Goal: Task Accomplishment & Management: Manage account settings

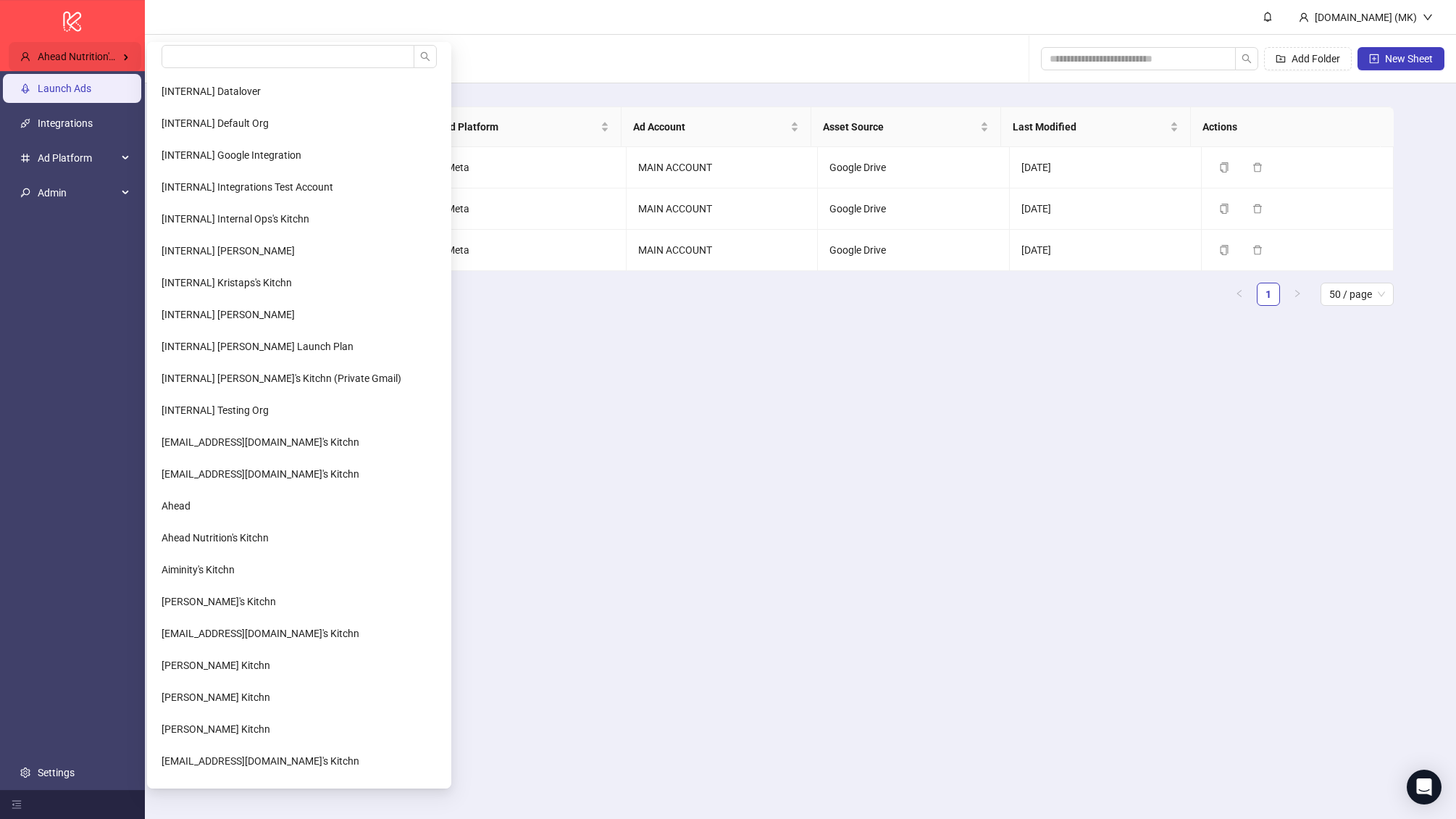
click at [92, 62] on div "Ahead Nutrition's Kitchn" at bounding box center [75, 57] width 133 height 29
click at [217, 57] on input "search" at bounding box center [288, 57] width 253 height 23
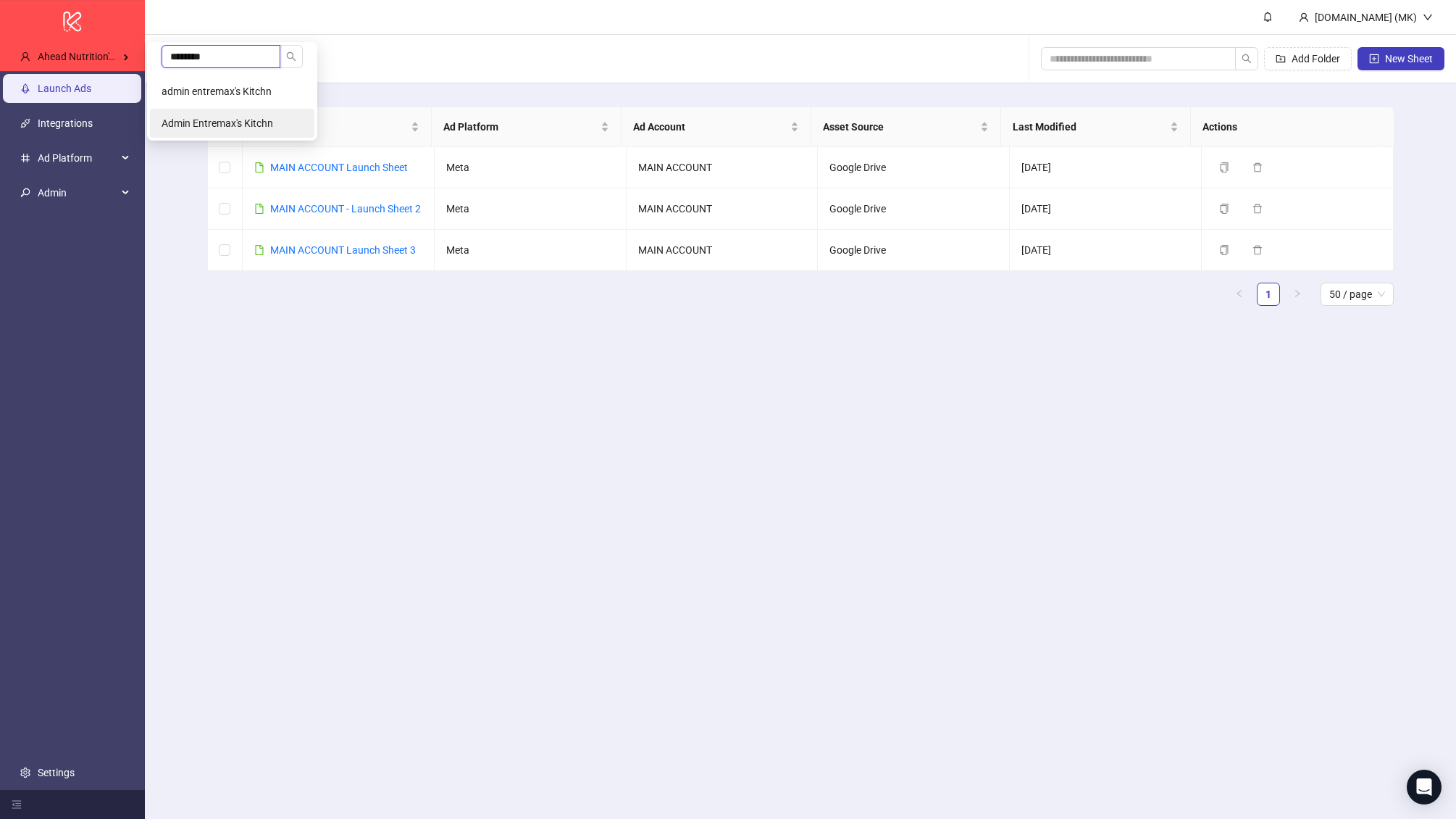
type input "********"
click at [248, 120] on span "Admin Entremax's Kitchn" at bounding box center [217, 123] width 111 height 12
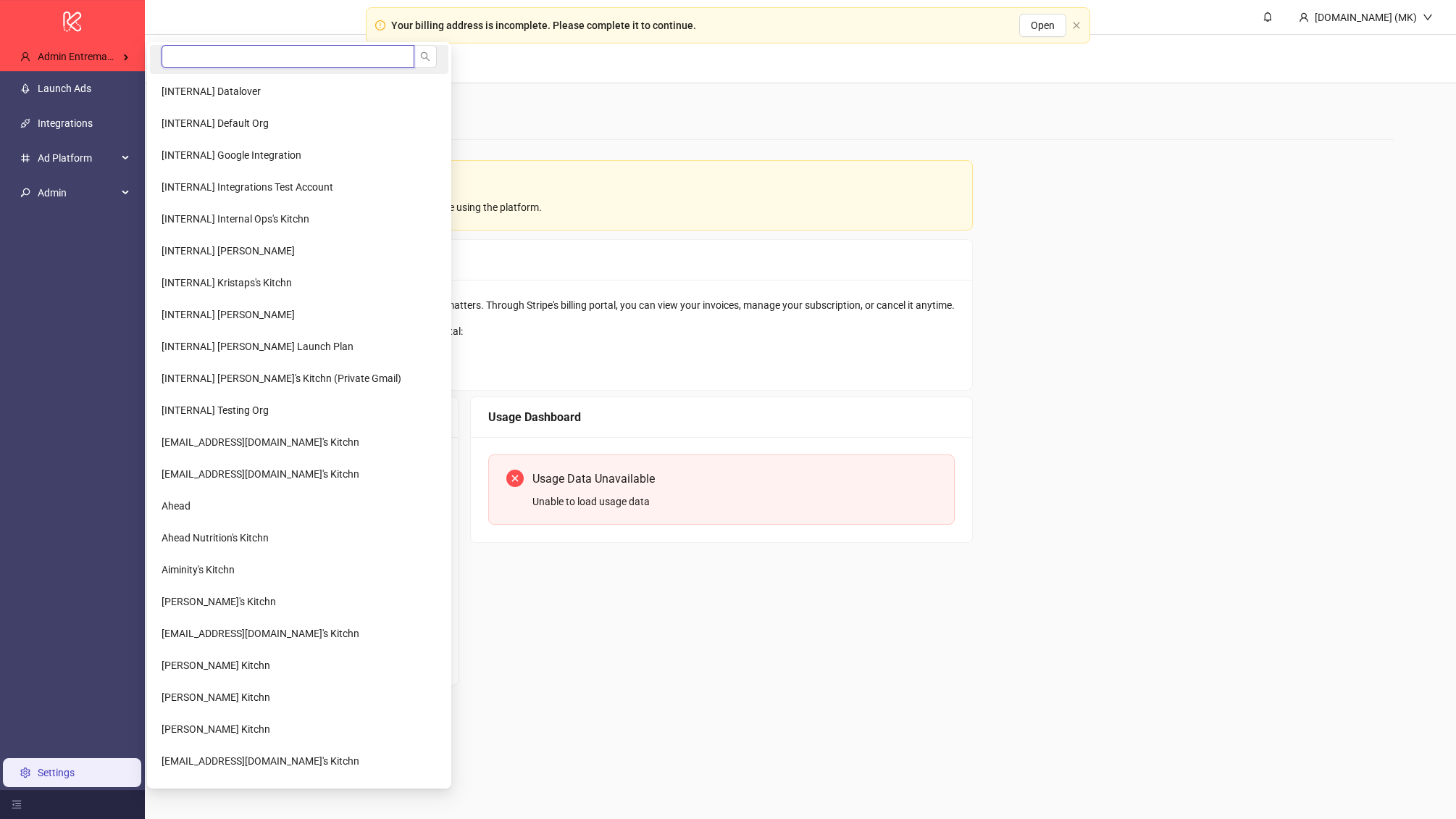
click at [180, 46] on input "search" at bounding box center [288, 57] width 253 height 23
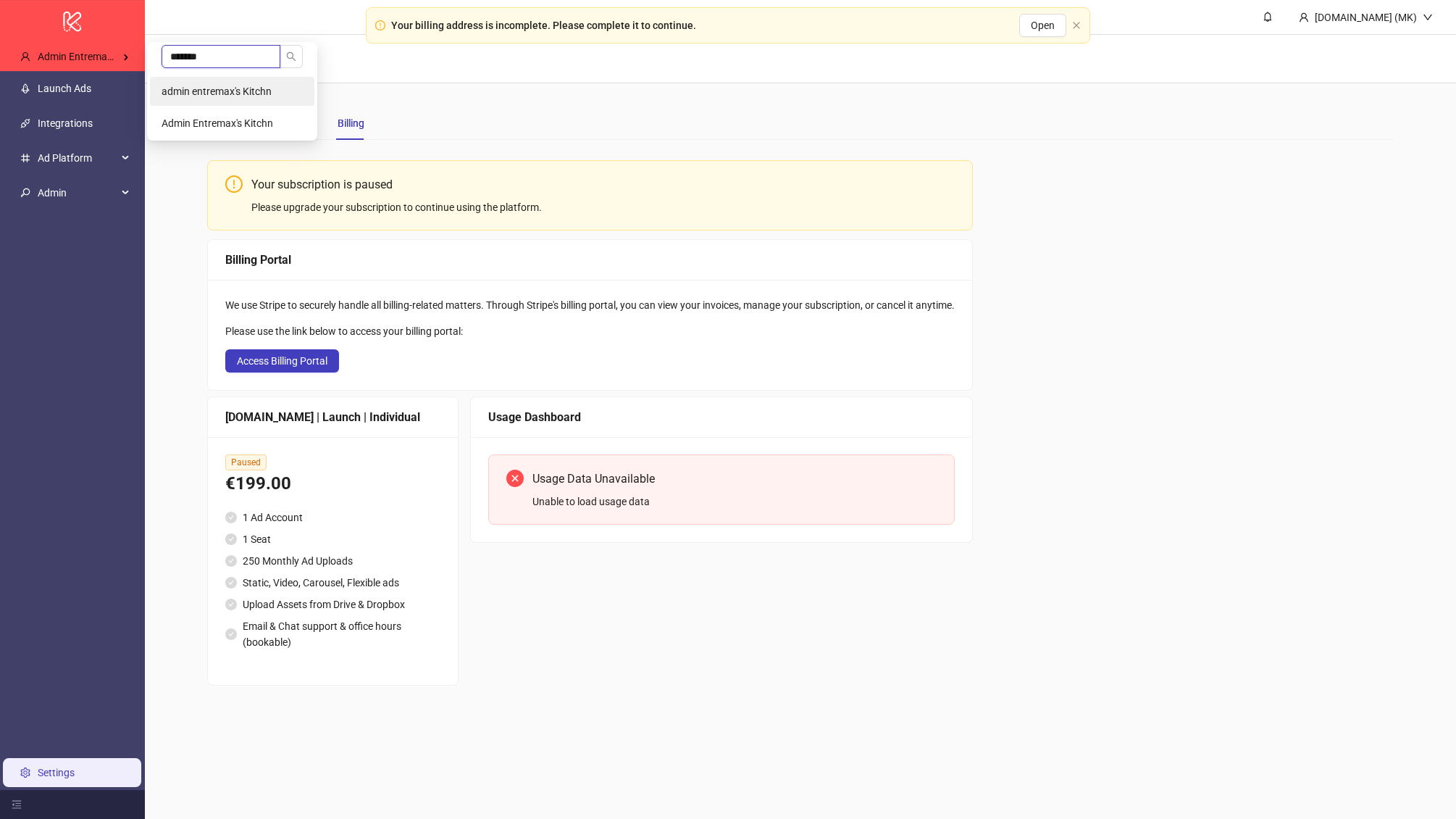
type input "*******"
click at [193, 82] on li "admin entremax's Kitchn" at bounding box center [232, 92] width 164 height 29
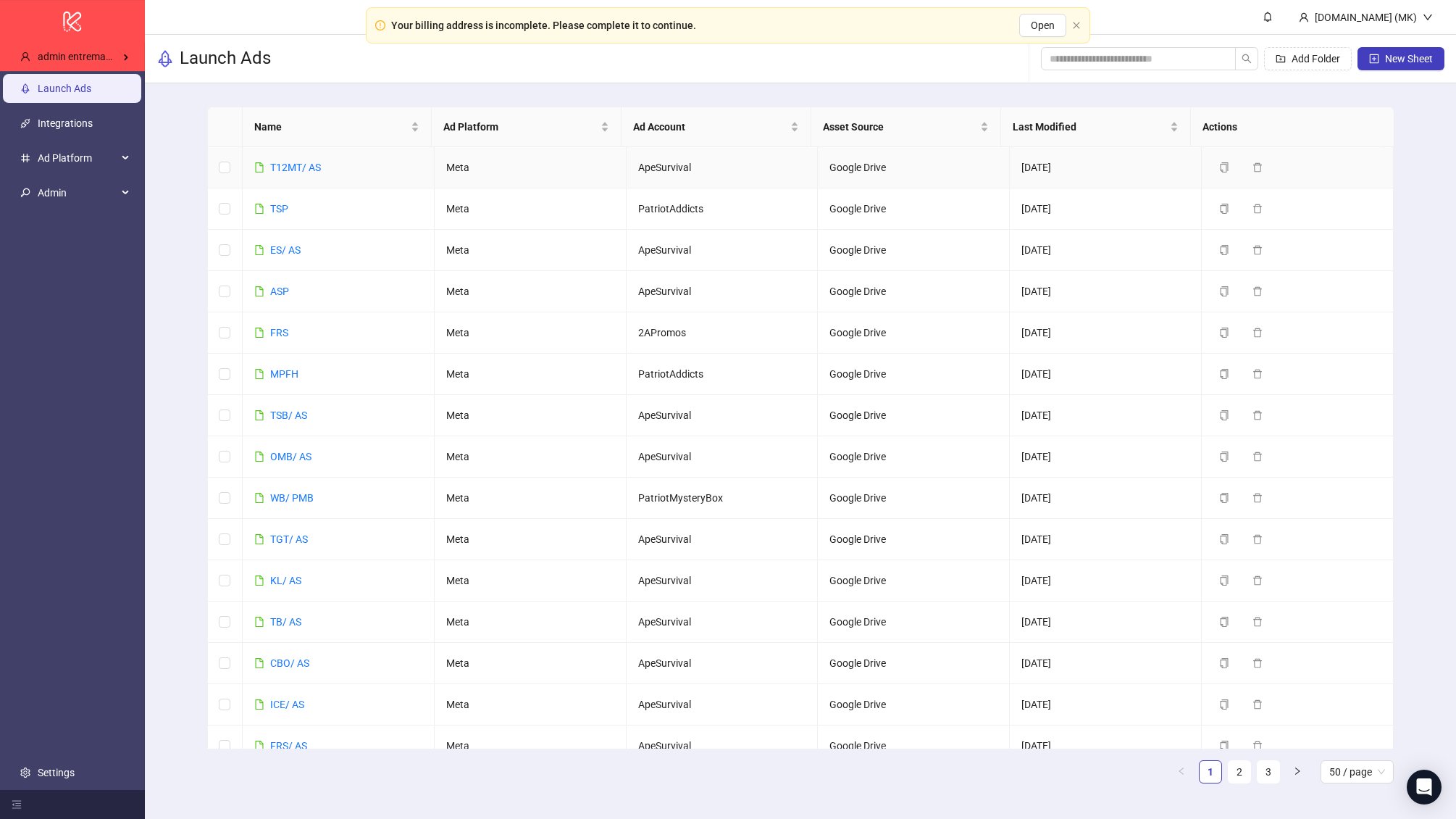
click at [674, 168] on td "ApeSurvival" at bounding box center [722, 168] width 192 height 41
click at [675, 167] on td "ApeSurvival" at bounding box center [722, 168] width 192 height 41
copy td "ApeSurvival"
click at [48, 767] on link "Settings" at bounding box center [56, 773] width 37 height 12
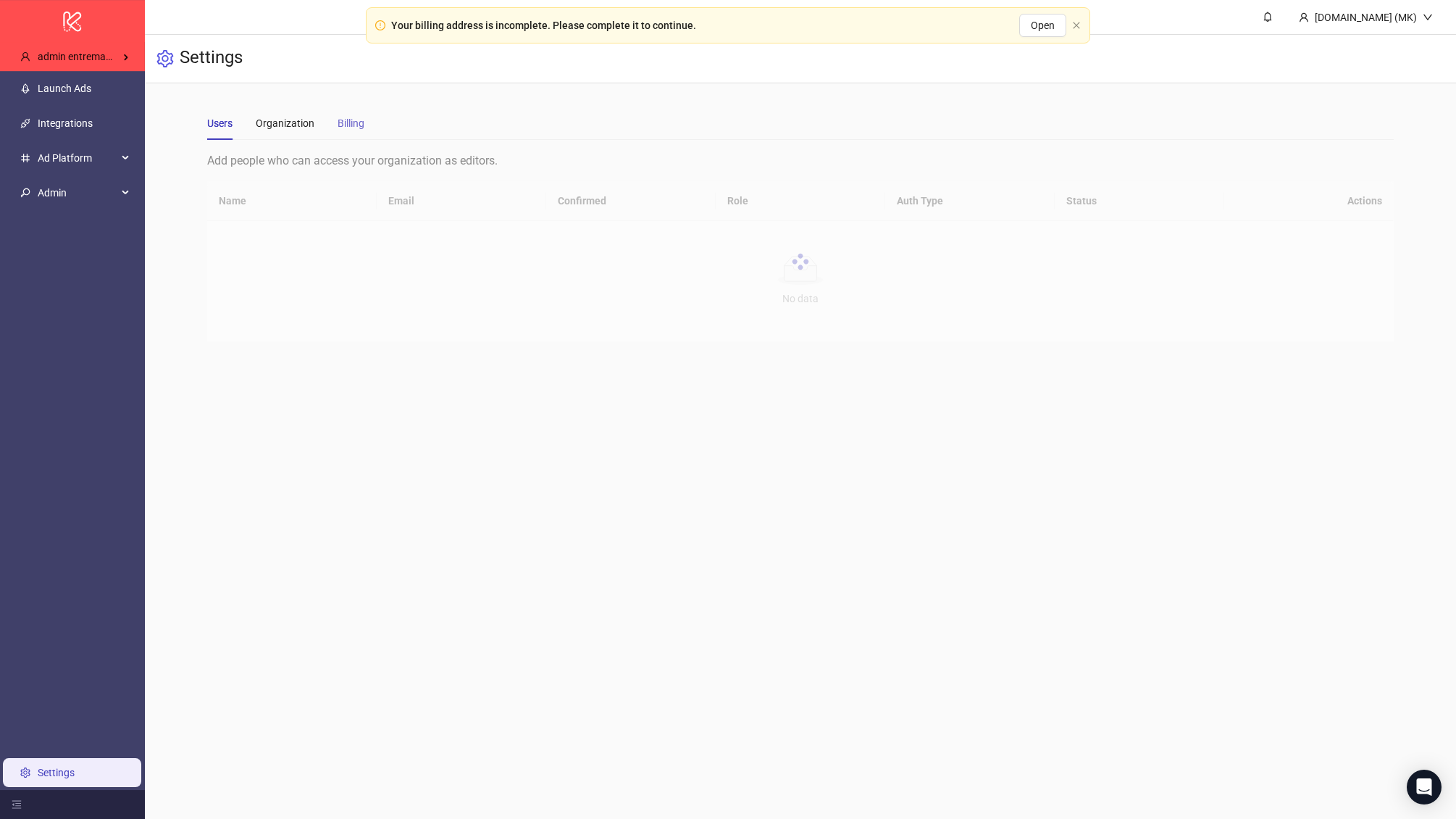
click at [347, 107] on div "Billing" at bounding box center [351, 123] width 27 height 33
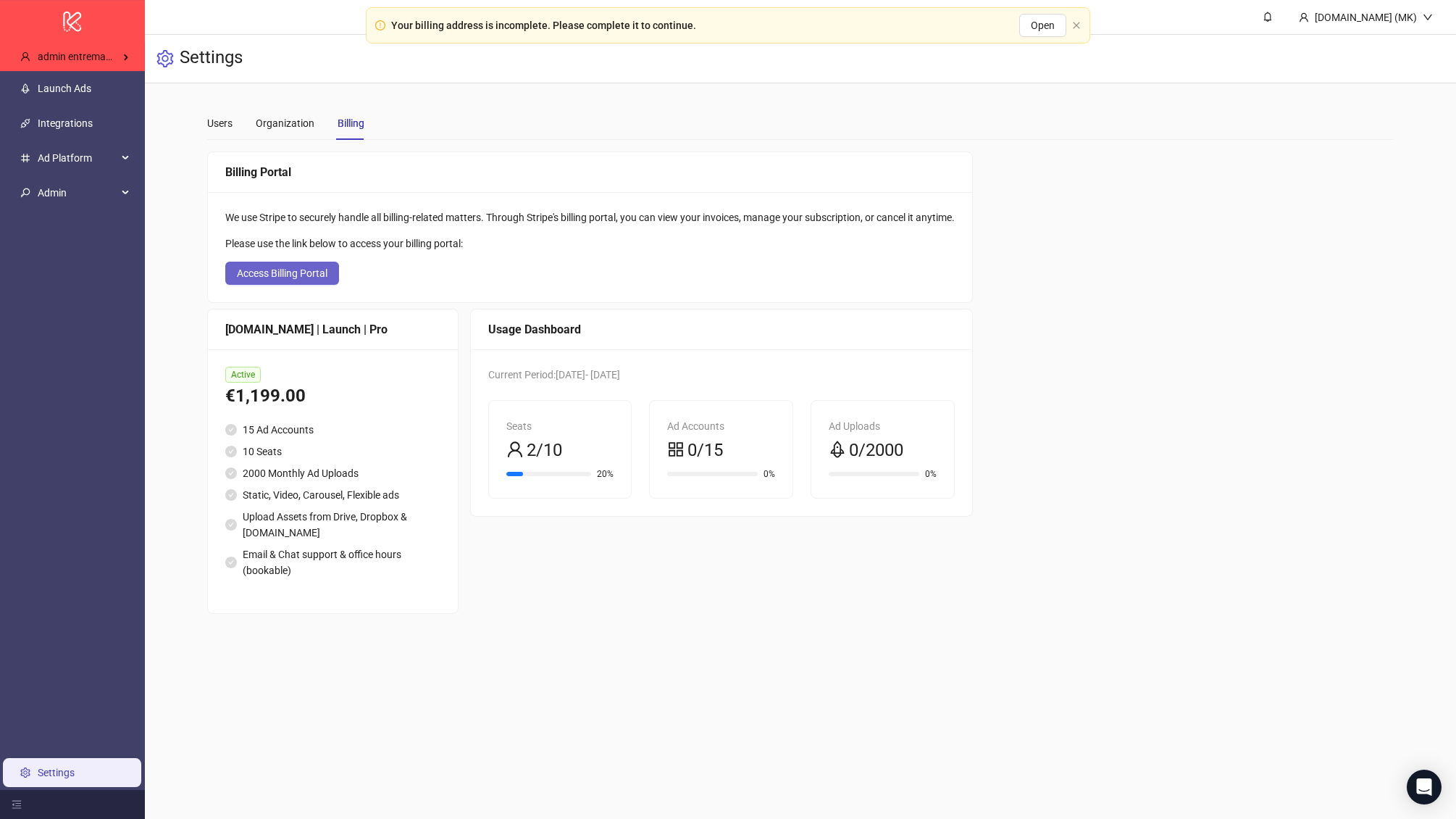
click at [282, 262] on button "Access Billing Portal" at bounding box center [282, 274] width 114 height 23
click at [104, 46] on div "admin entremax's Kitchn" at bounding box center [75, 57] width 133 height 29
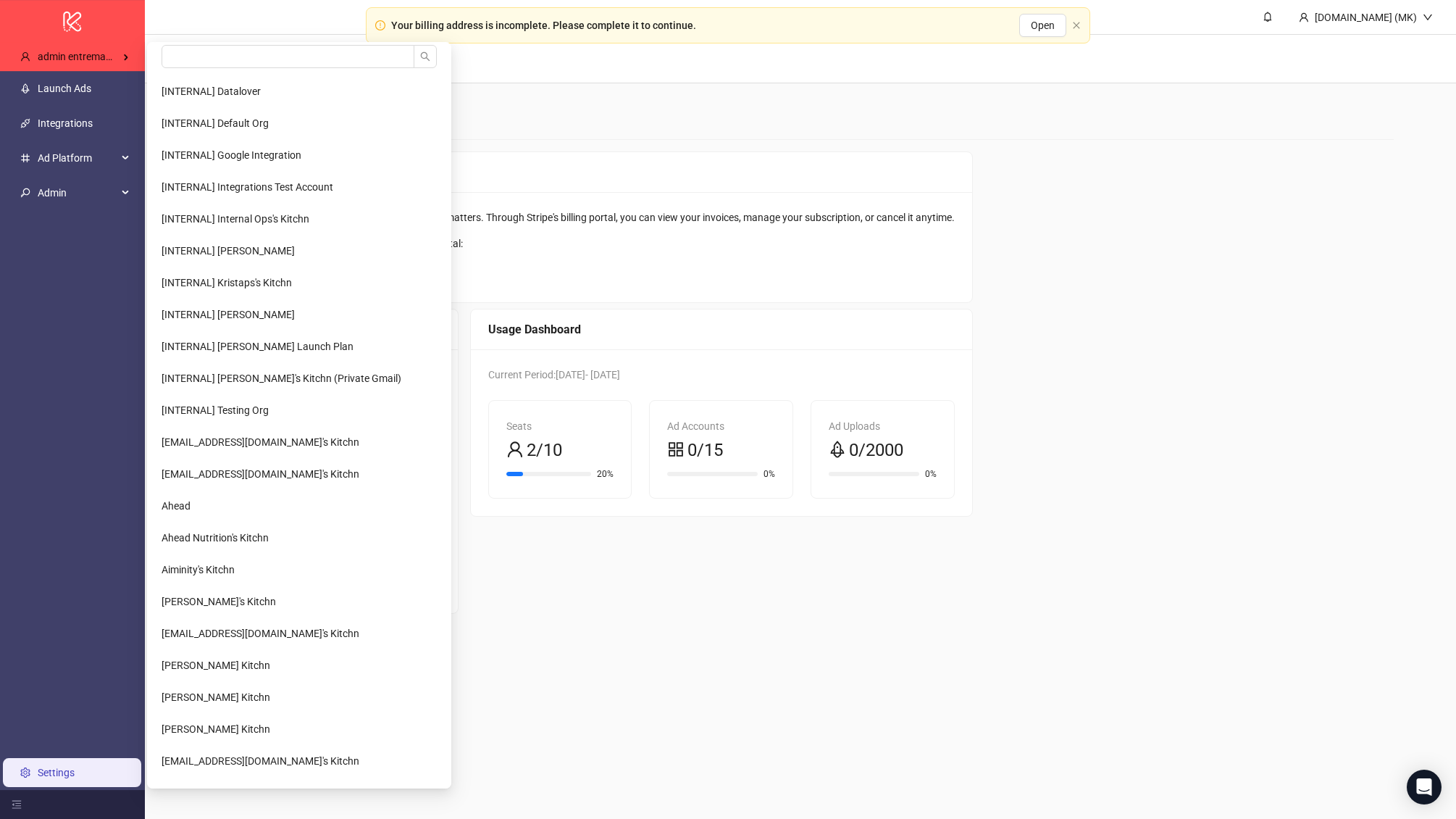
click at [555, 103] on main "Users Organization Billing Add people who can access your organization as edito…" at bounding box center [801, 360] width 1211 height 554
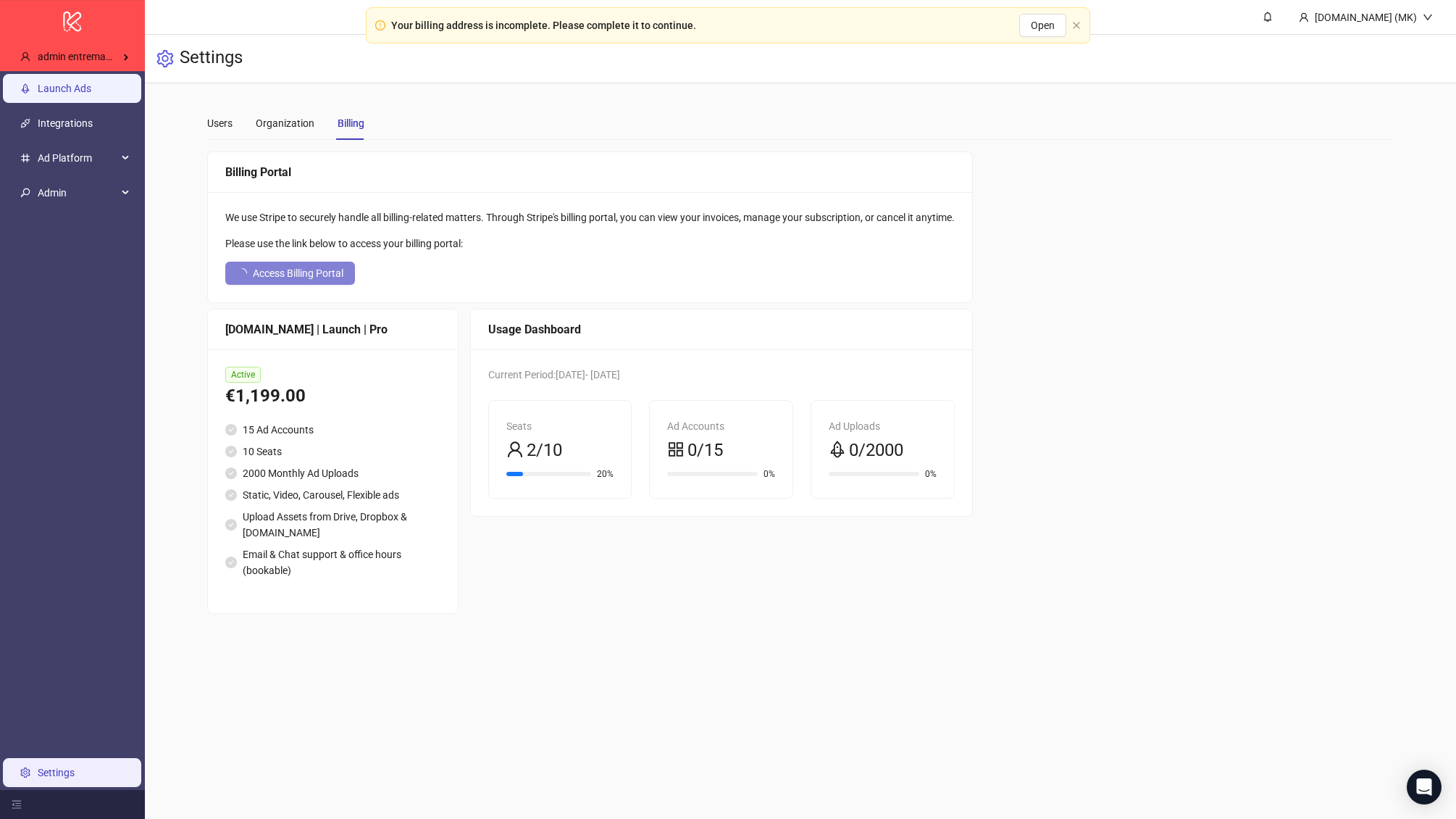
click at [67, 83] on link "Launch Ads" at bounding box center [64, 89] width 54 height 12
